Goal: Navigation & Orientation: Find specific page/section

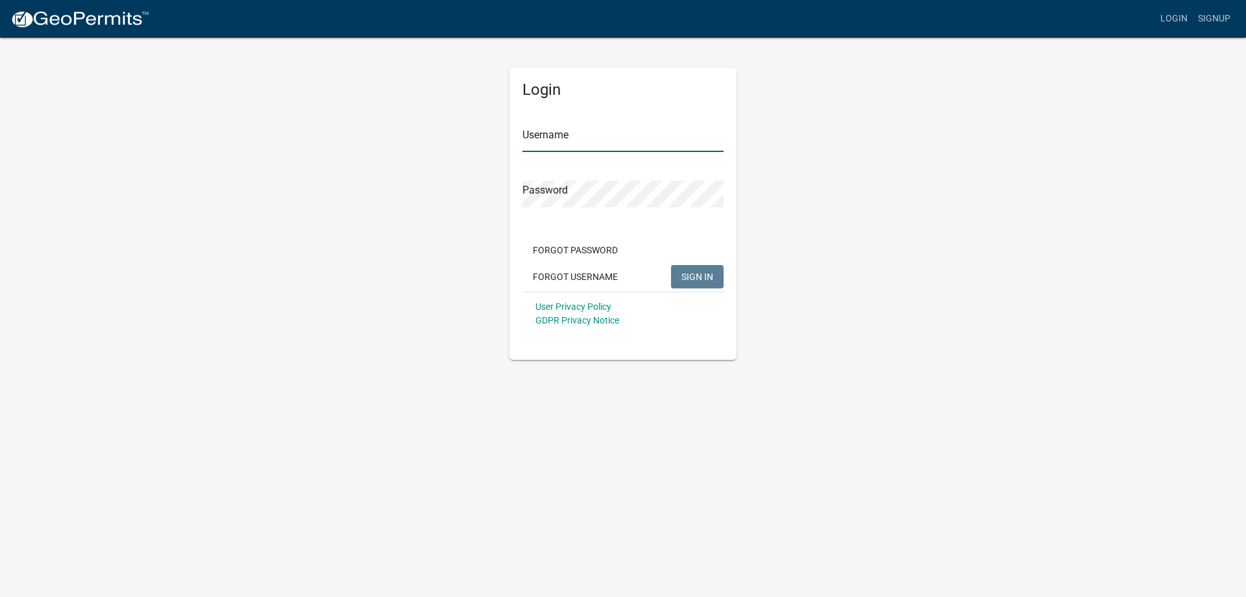
type input "Eisande"
click at [720, 277] on button "SIGN IN" at bounding box center [697, 276] width 53 height 23
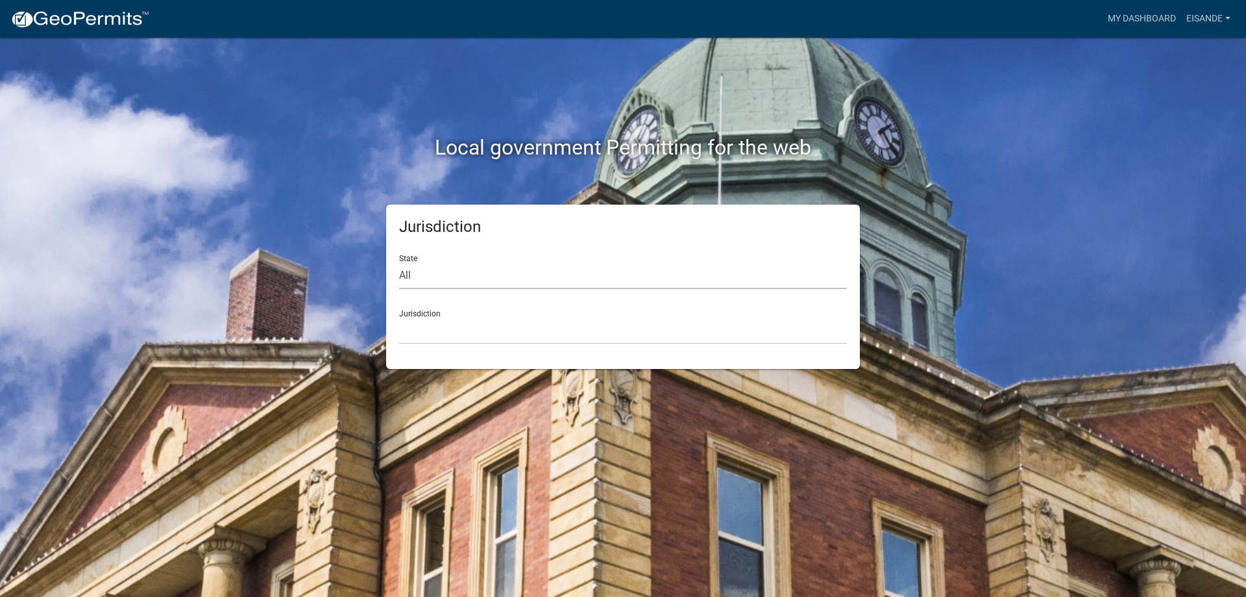
click at [558, 275] on select "All [US_STATE] [US_STATE] [US_STATE] [US_STATE] [US_STATE] [US_STATE] [US_STATE…" at bounding box center [623, 275] width 448 height 27
select select "[US_STATE]"
click at [399, 262] on select "All [US_STATE] [US_STATE] [US_STATE] [US_STATE] [US_STATE] [US_STATE] [US_STATE…" at bounding box center [623, 275] width 448 height 27
click at [489, 332] on select "[GEOGRAPHIC_DATA], [US_STATE] [GEOGRAPHIC_DATA], [US_STATE] [GEOGRAPHIC_DATA], …" at bounding box center [623, 330] width 448 height 27
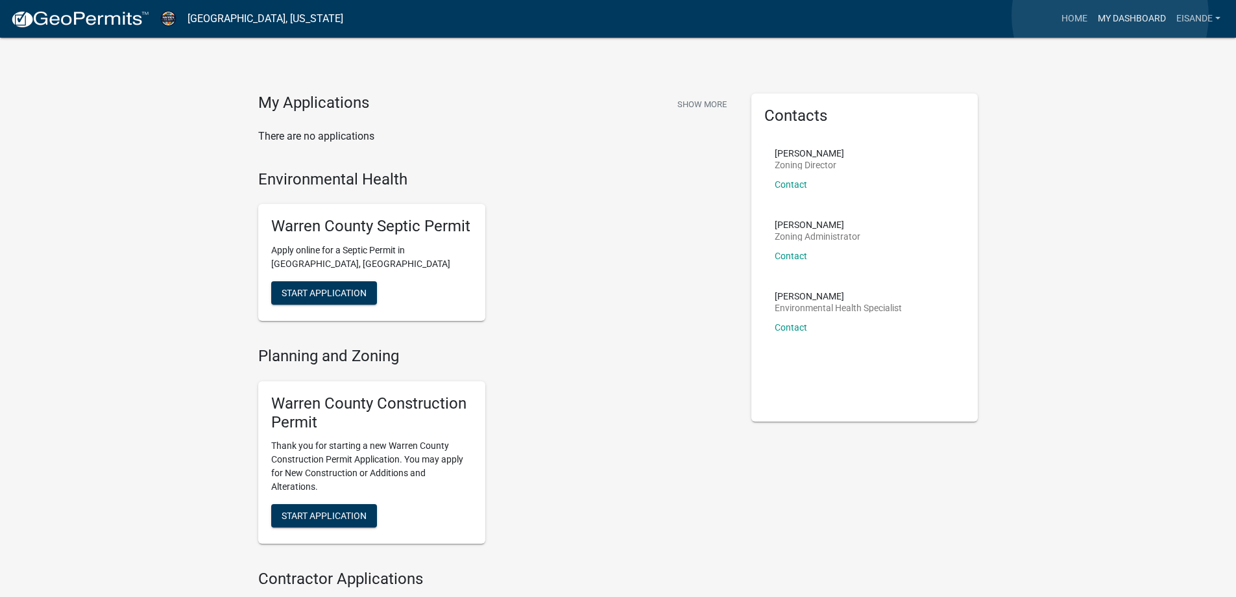
click at [1111, 16] on link "My Dashboard" at bounding box center [1132, 18] width 79 height 25
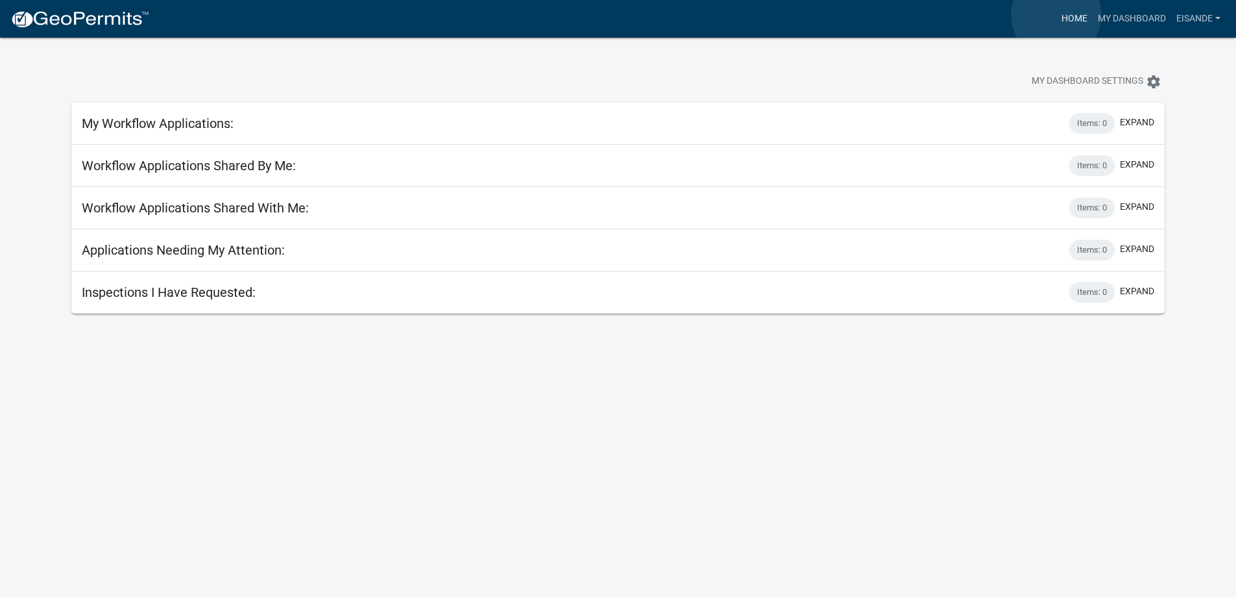
click at [1057, 15] on link "Home" at bounding box center [1075, 18] width 36 height 25
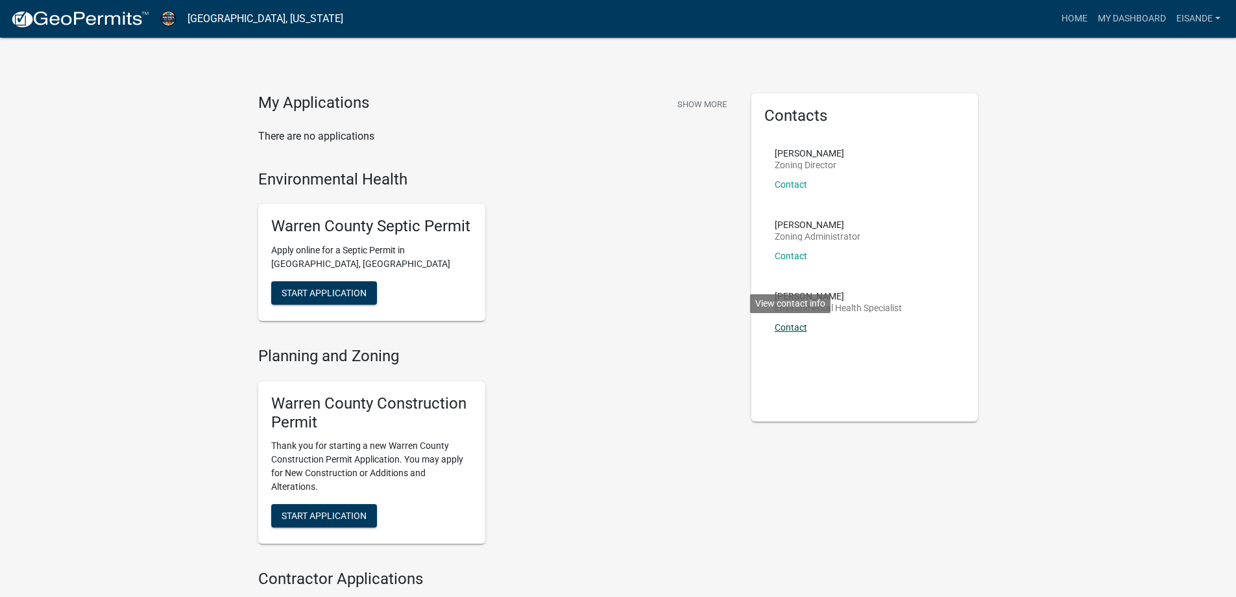
click at [795, 327] on link "Contact" at bounding box center [791, 327] width 32 height 10
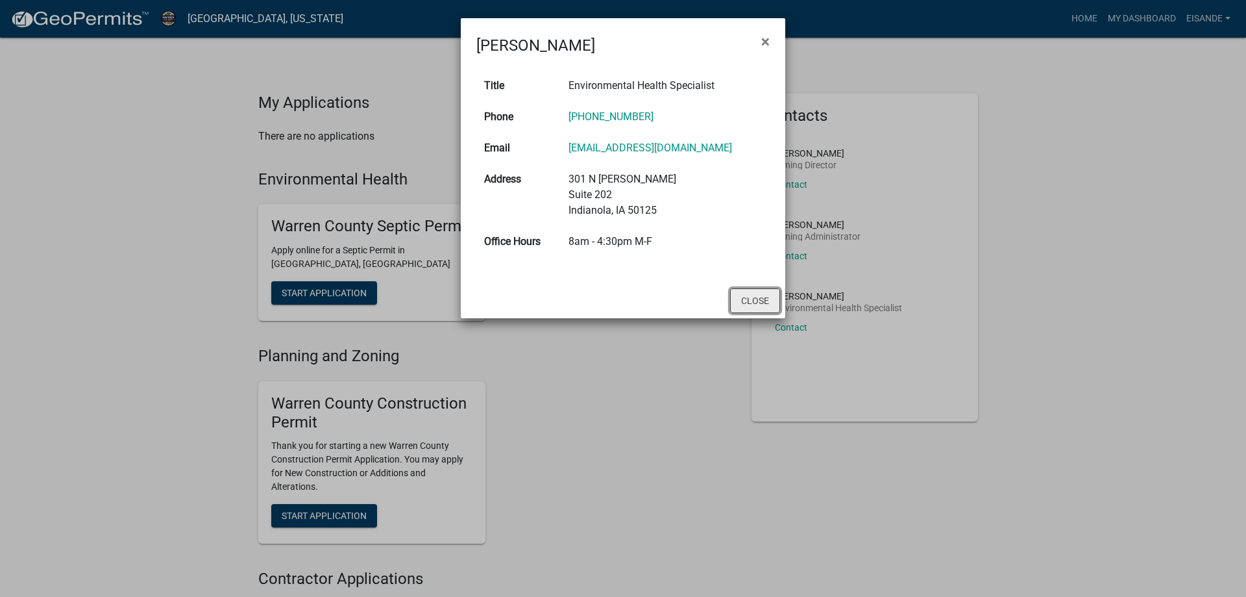
click at [748, 297] on button "Close" at bounding box center [755, 300] width 50 height 25
